Goal: Information Seeking & Learning: Find specific page/section

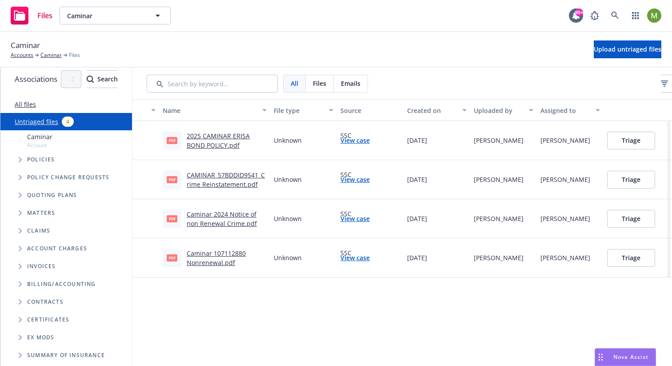
click at [24, 166] on span "Tree Example" at bounding box center [20, 160] width 14 height 14
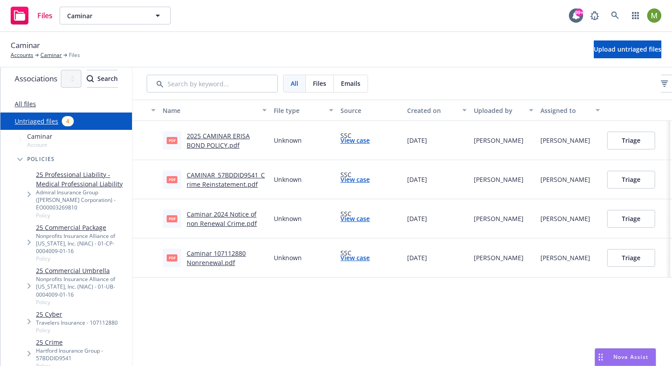
scroll to position [4, 0]
click at [76, 223] on link "25 Commercial Package" at bounding box center [82, 227] width 93 height 9
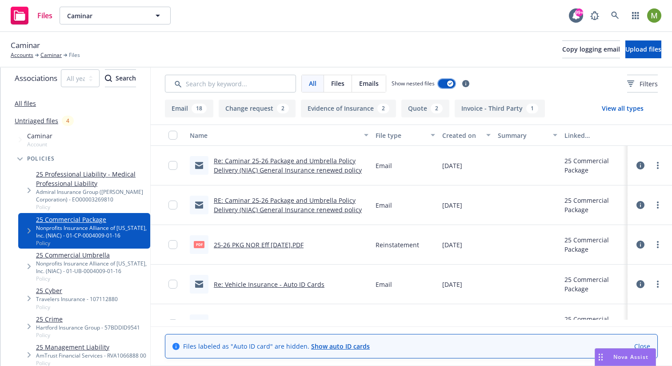
click at [455, 84] on button "button" at bounding box center [447, 83] width 17 height 9
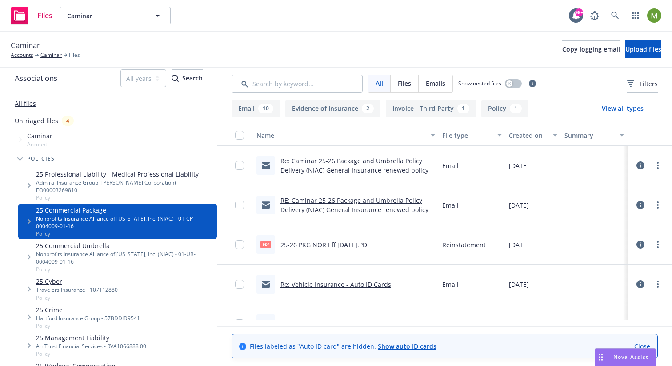
click at [310, 137] on div "Name" at bounding box center [341, 135] width 169 height 9
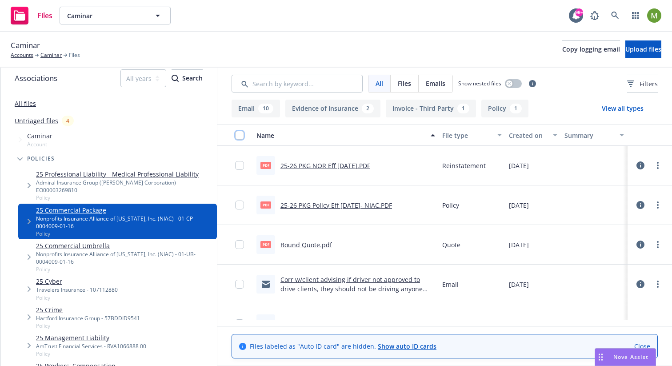
click at [235, 135] on input "checkbox" at bounding box center [239, 135] width 9 height 9
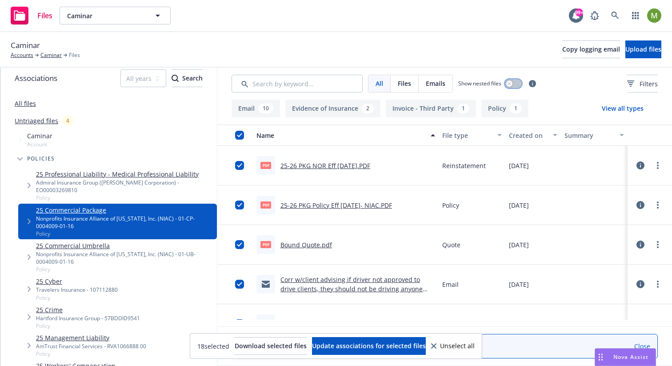
click at [515, 84] on button "button" at bounding box center [513, 83] width 17 height 9
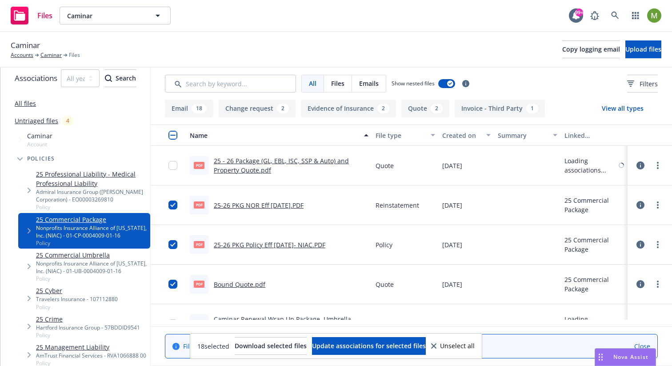
click at [177, 133] on input "checkbox" at bounding box center [173, 135] width 9 height 9
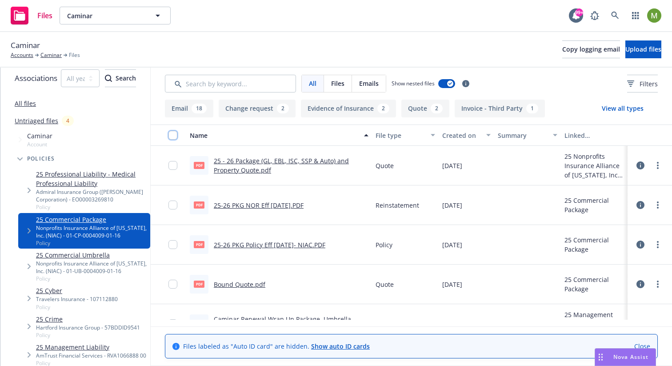
click at [177, 133] on input "checkbox" at bounding box center [173, 135] width 9 height 9
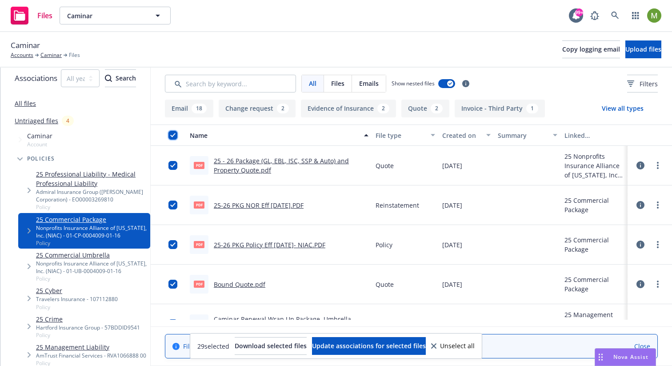
click at [177, 133] on input "checkbox" at bounding box center [173, 135] width 9 height 9
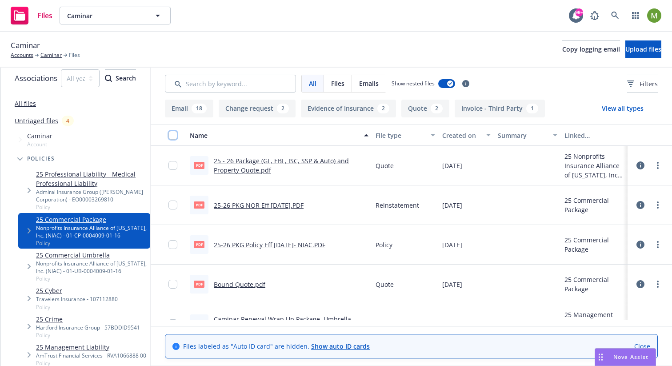
click at [177, 133] on input "checkbox" at bounding box center [173, 135] width 9 height 9
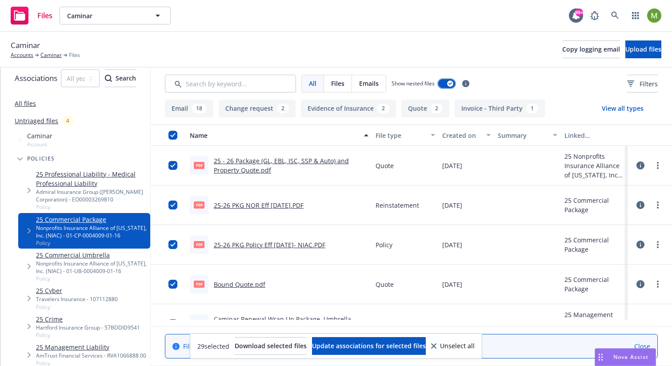
click at [454, 84] on div "button" at bounding box center [450, 83] width 6 height 6
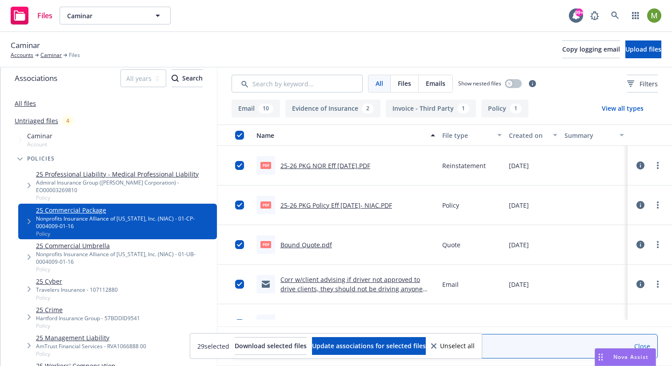
click at [228, 134] on div "button" at bounding box center [235, 135] width 28 height 9
click at [235, 137] on input "checkbox" at bounding box center [239, 135] width 9 height 9
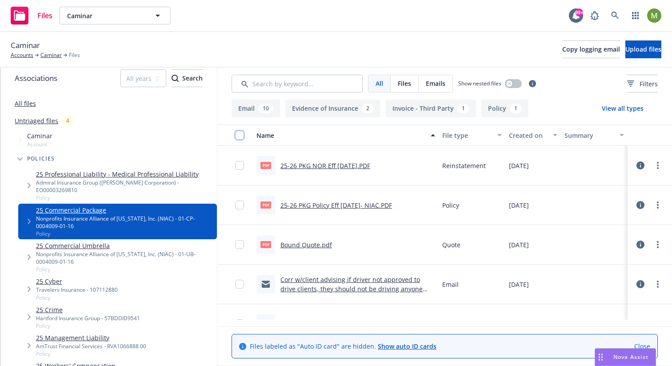
click at [235, 137] on input "checkbox" at bounding box center [239, 135] width 9 height 9
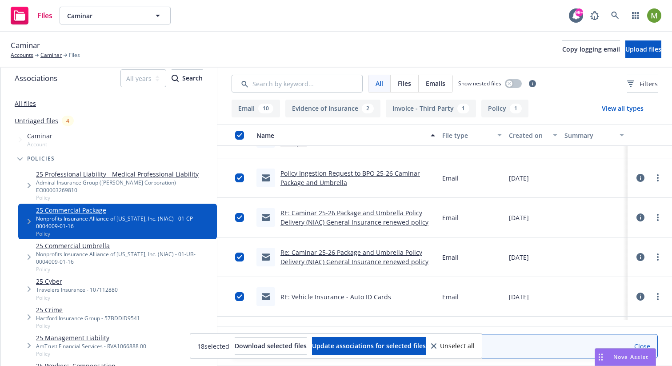
scroll to position [509, 0]
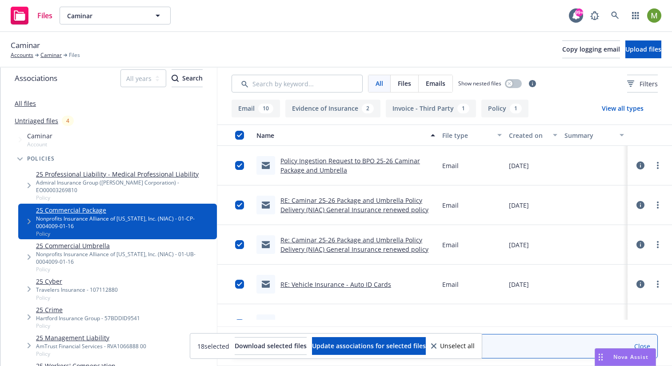
click at [637, 205] on icon at bounding box center [641, 205] width 8 height 8
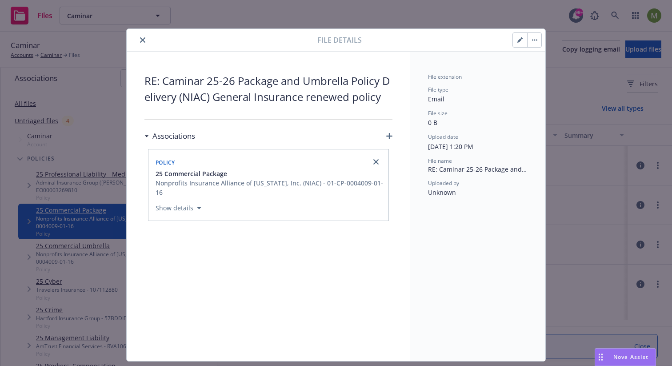
click at [141, 39] on icon "close" at bounding box center [142, 39] width 5 height 5
